Goal: Entertainment & Leisure: Consume media (video, audio)

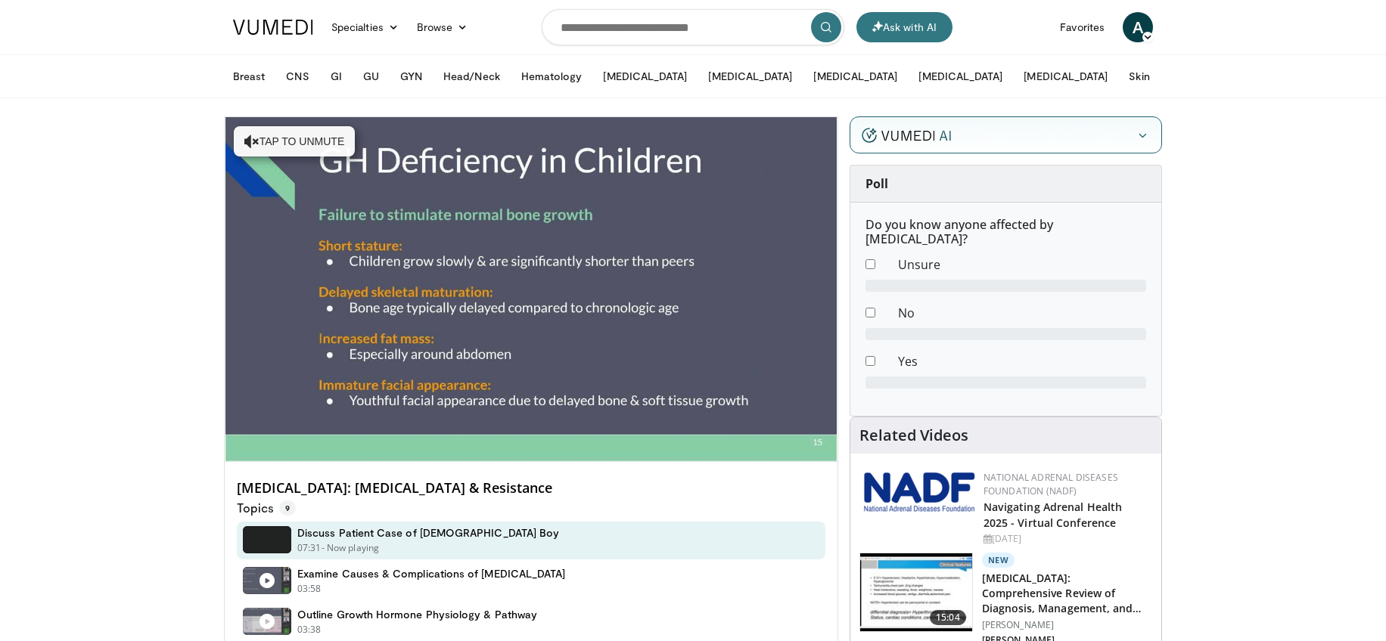
drag, startPoint x: 612, startPoint y: 489, endPoint x: 207, endPoint y: 496, distance: 405.5
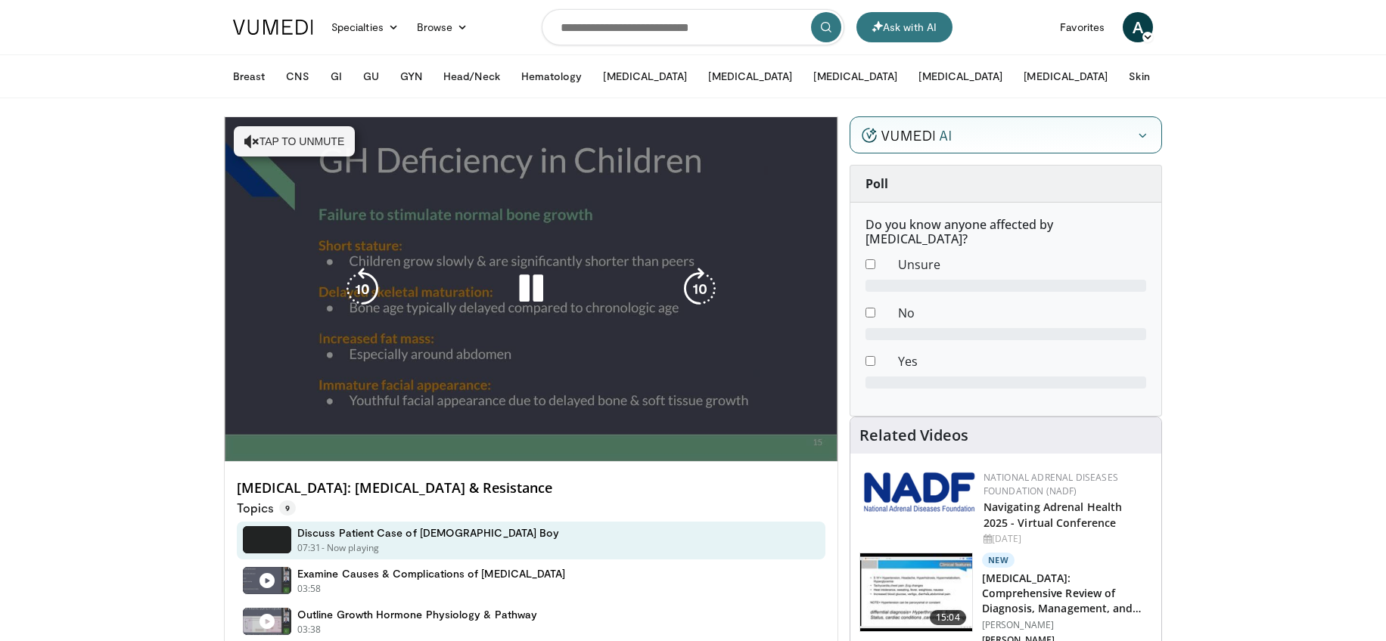
copy h4 "[MEDICAL_DATA]: [MEDICAL_DATA] & Resistance"
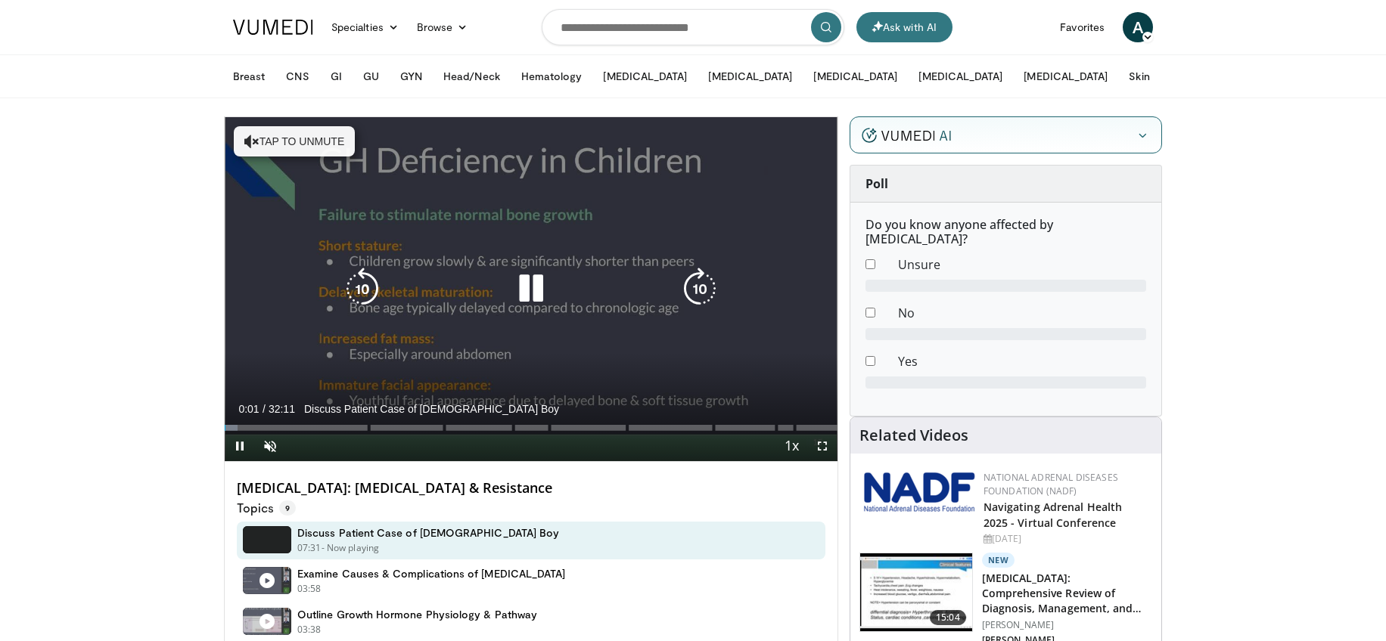
click at [529, 284] on icon "Video Player" at bounding box center [531, 289] width 42 height 42
click at [545, 281] on icon "Video Player" at bounding box center [531, 289] width 42 height 42
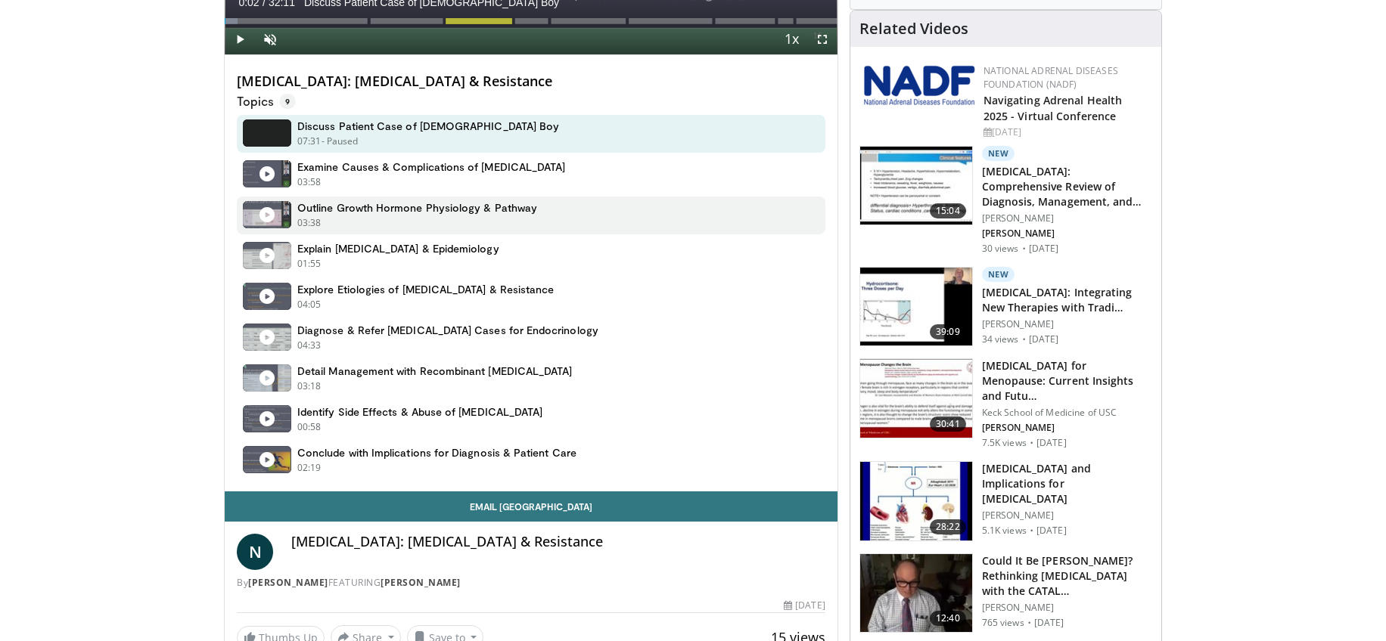
scroll to position [649, 0]
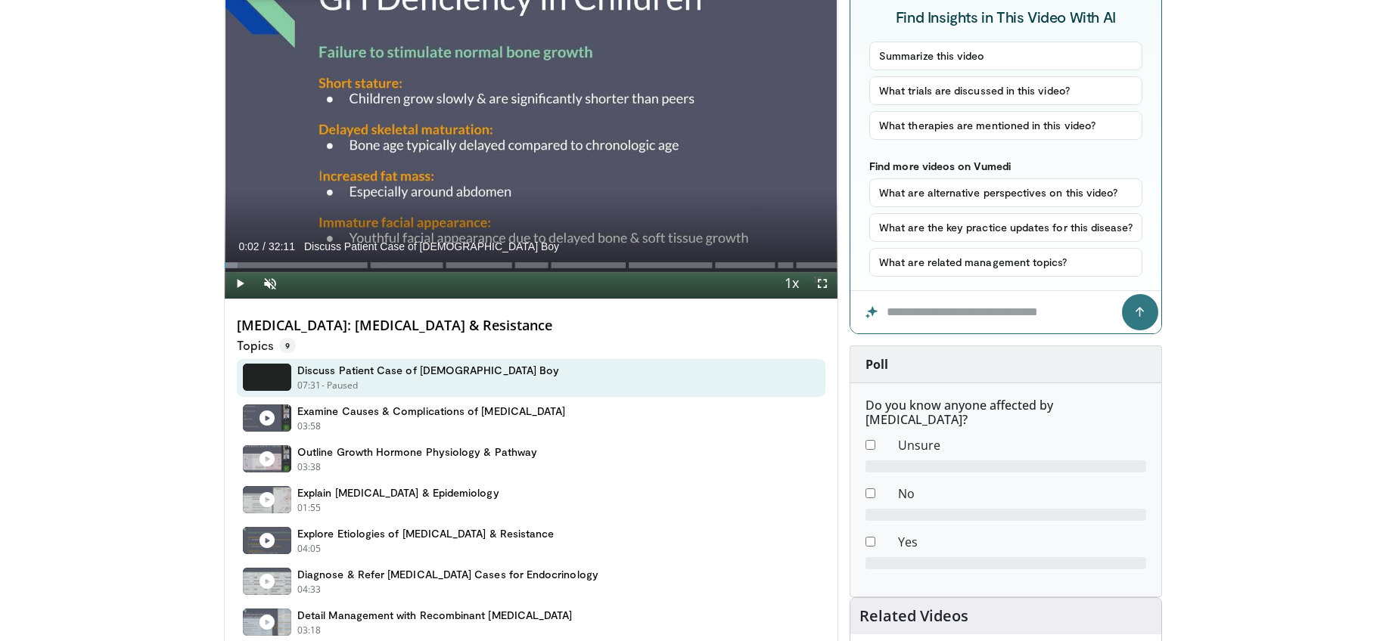
scroll to position [0, 0]
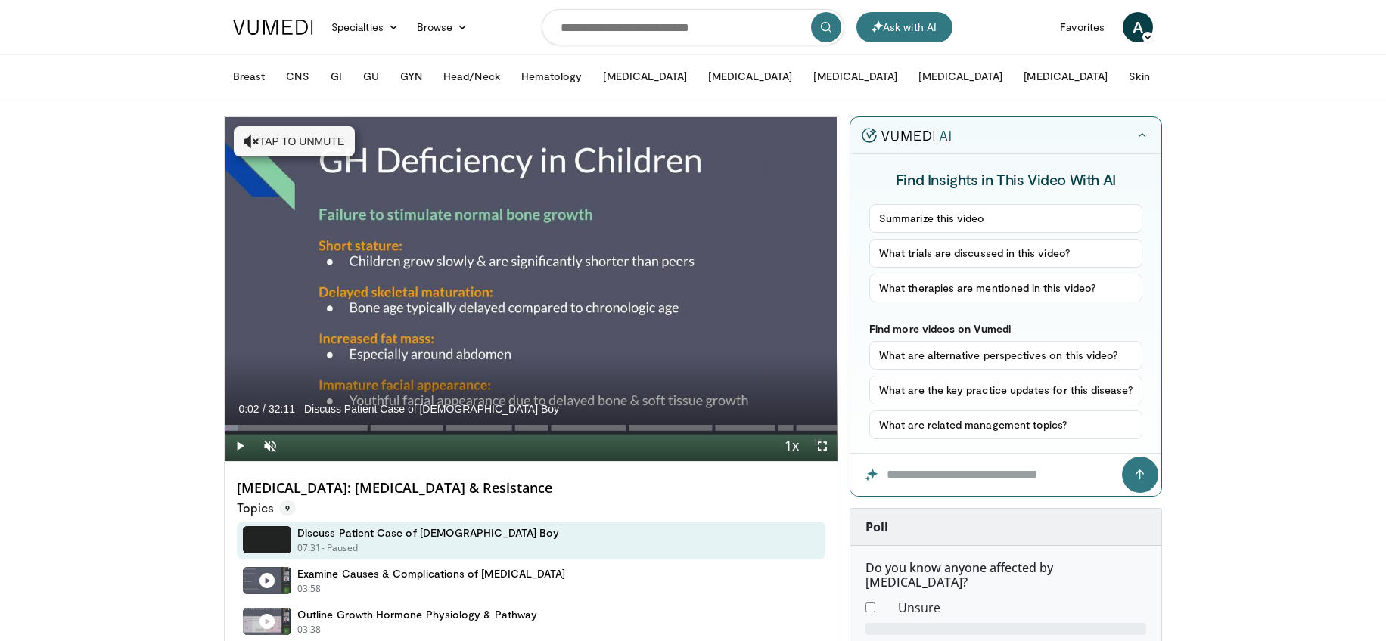
click at [553, 486] on h4 "[MEDICAL_DATA]: [MEDICAL_DATA] & Resistance" at bounding box center [531, 488] width 589 height 17
drag, startPoint x: 637, startPoint y: 493, endPoint x: 241, endPoint y: 478, distance: 396.7
click at [241, 480] on h4 "[MEDICAL_DATA]: [MEDICAL_DATA] & Resistance" at bounding box center [531, 488] width 589 height 17
